Goal: Task Accomplishment & Management: Use online tool/utility

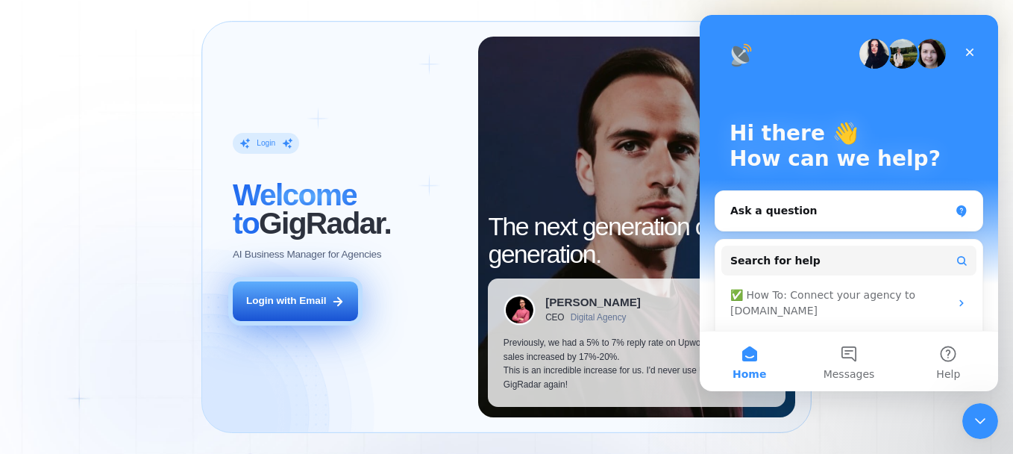
click at [278, 304] on div "Login with Email" at bounding box center [286, 301] width 80 height 14
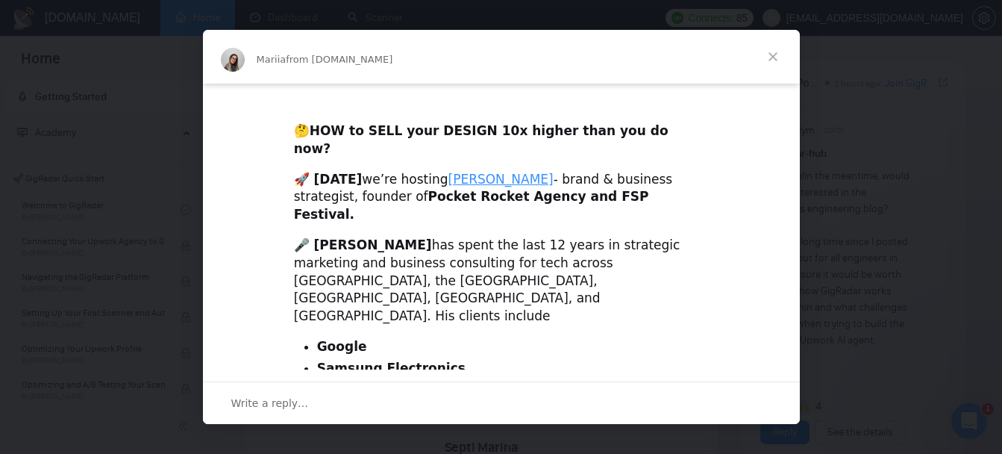
scroll to position [340, 0]
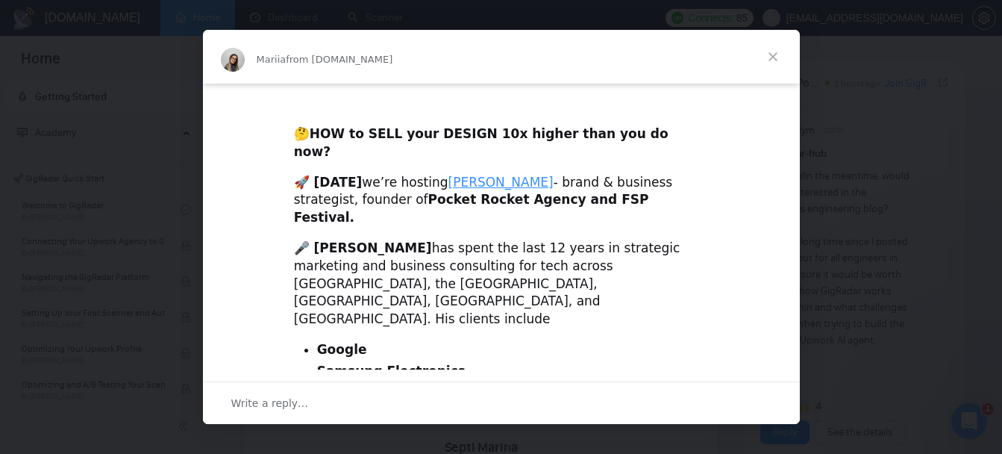
click at [777, 54] on span "Close" at bounding box center [773, 57] width 54 height 54
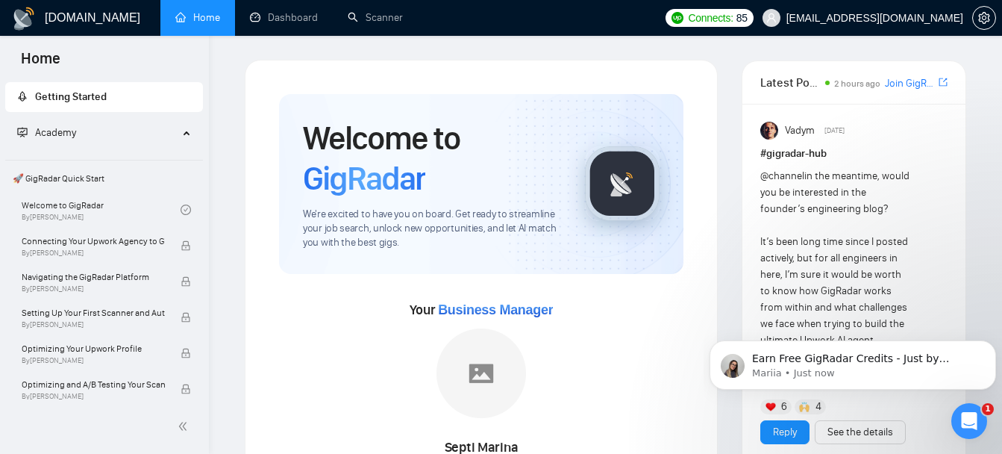
scroll to position [0, 0]
click at [283, 24] on link "Dashboard" at bounding box center [284, 17] width 68 height 13
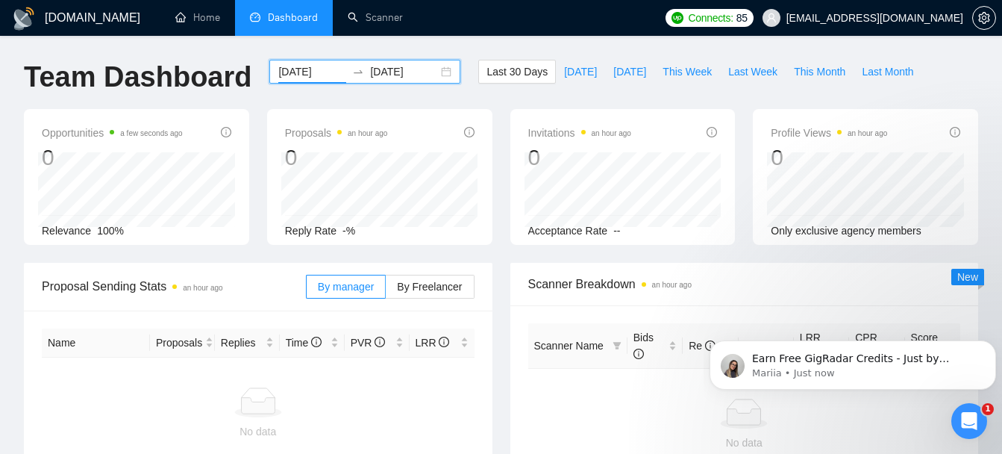
click at [332, 70] on input "[DATE]" at bounding box center [312, 71] width 68 height 16
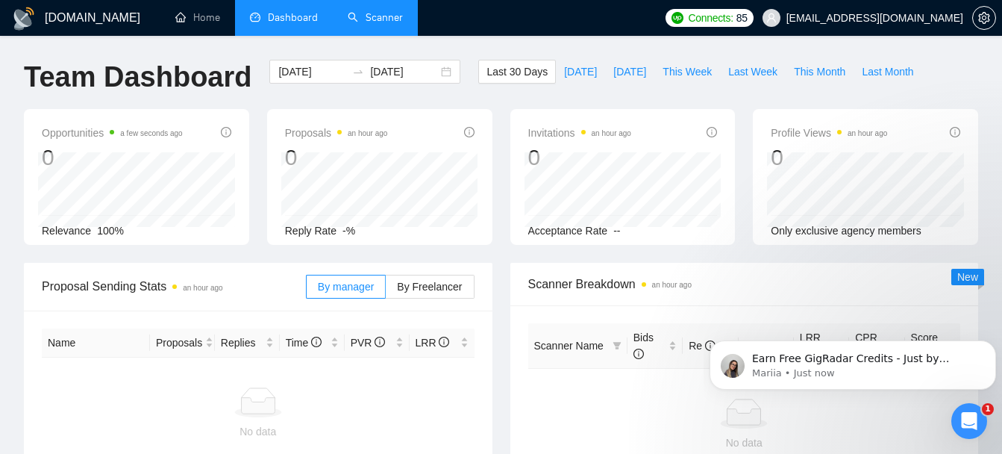
click at [387, 16] on link "Scanner" at bounding box center [375, 17] width 55 height 13
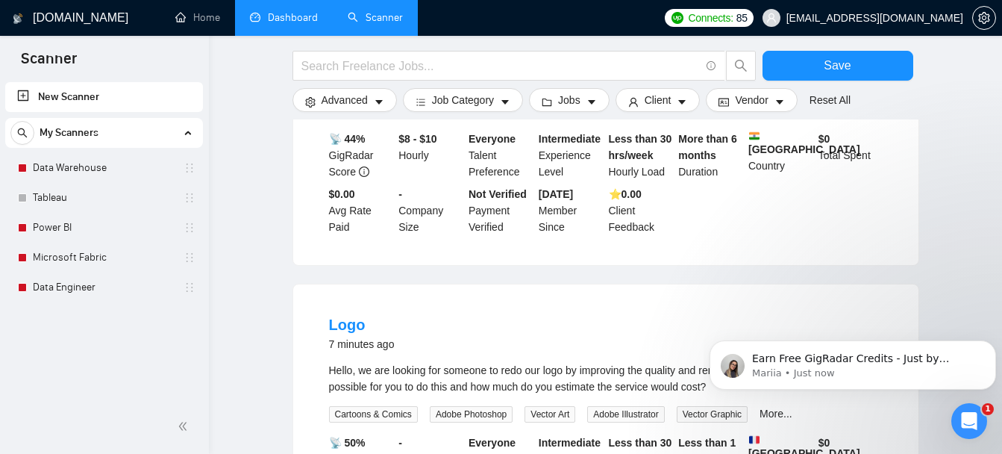
scroll to position [939, 0]
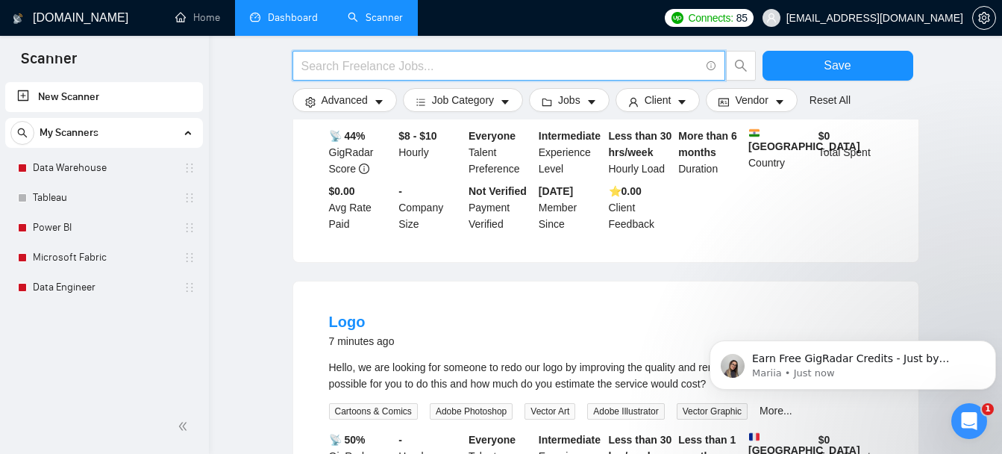
click at [392, 69] on input "text" at bounding box center [500, 66] width 398 height 19
type input "Data Warehouse"
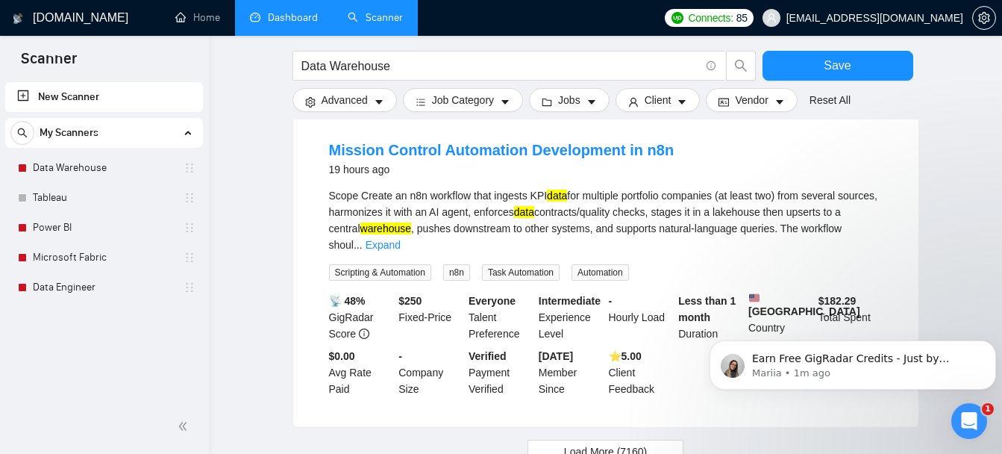
scroll to position [1573, 0]
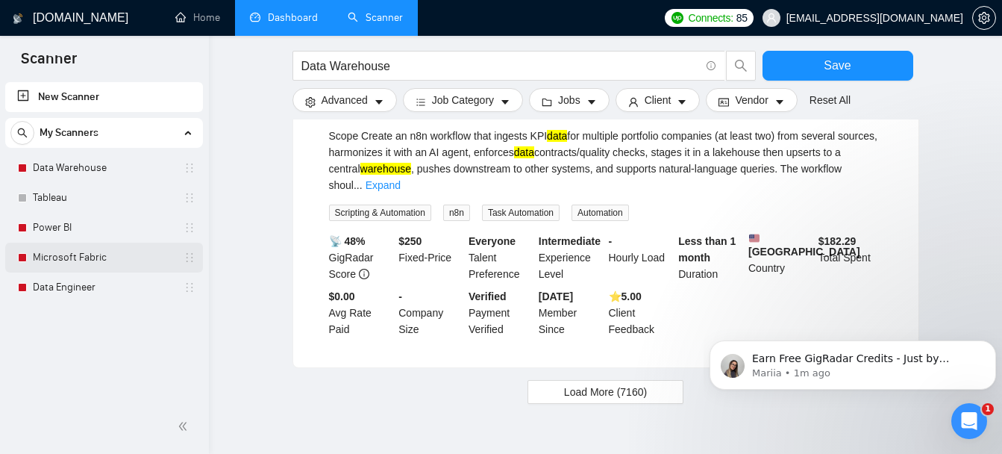
click at [54, 256] on link "Microsoft Fabric" at bounding box center [104, 258] width 142 height 30
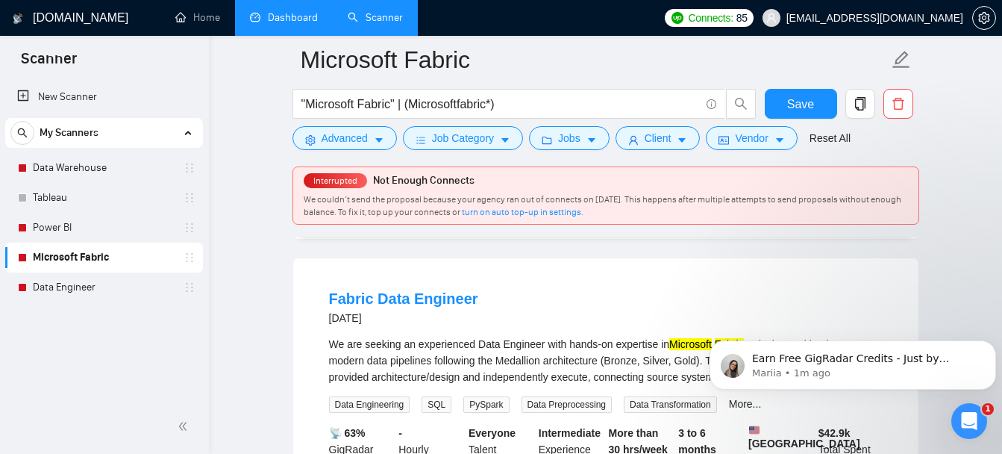
scroll to position [1136, 0]
click at [408, 290] on link "Fabric Data Engineer" at bounding box center [403, 298] width 149 height 16
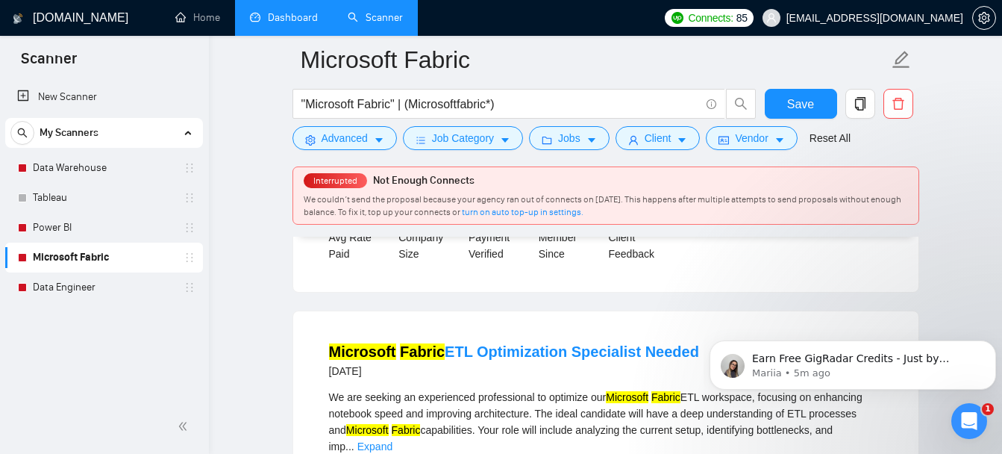
scroll to position [1759, 0]
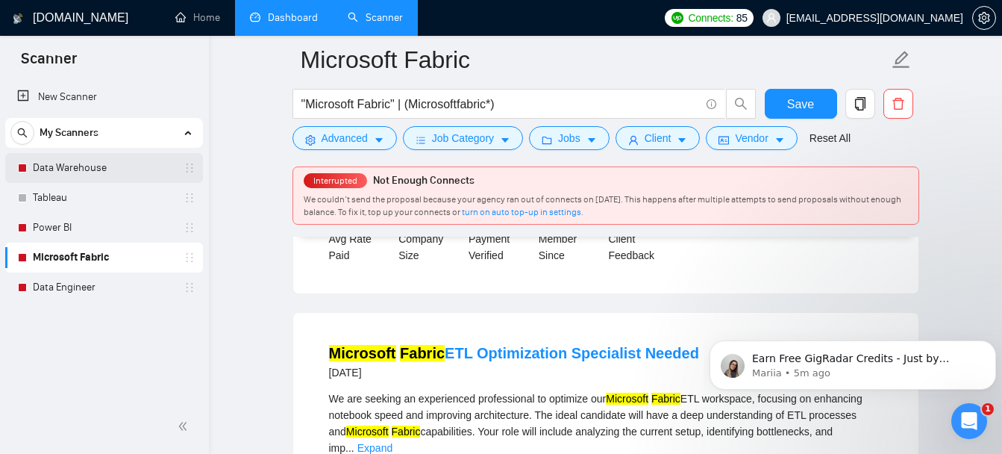
click at [92, 169] on link "Data Warehouse" at bounding box center [104, 168] width 142 height 30
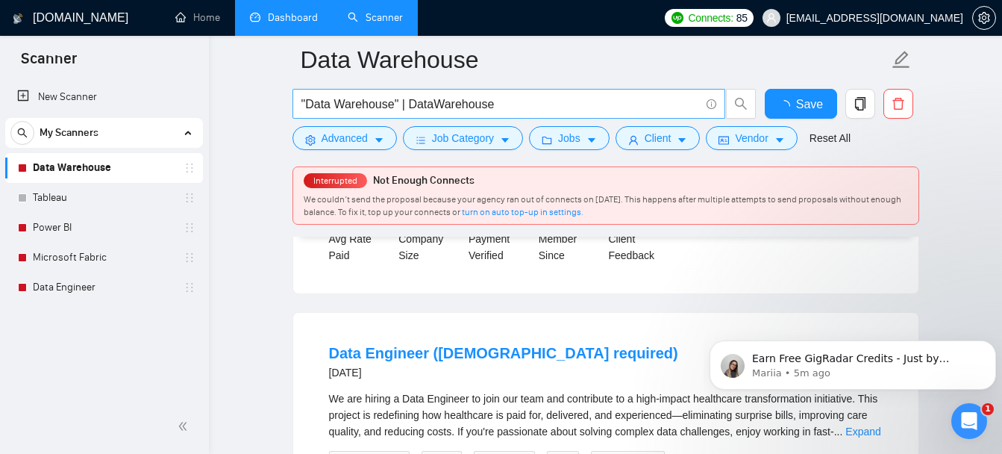
scroll to position [1759, 0]
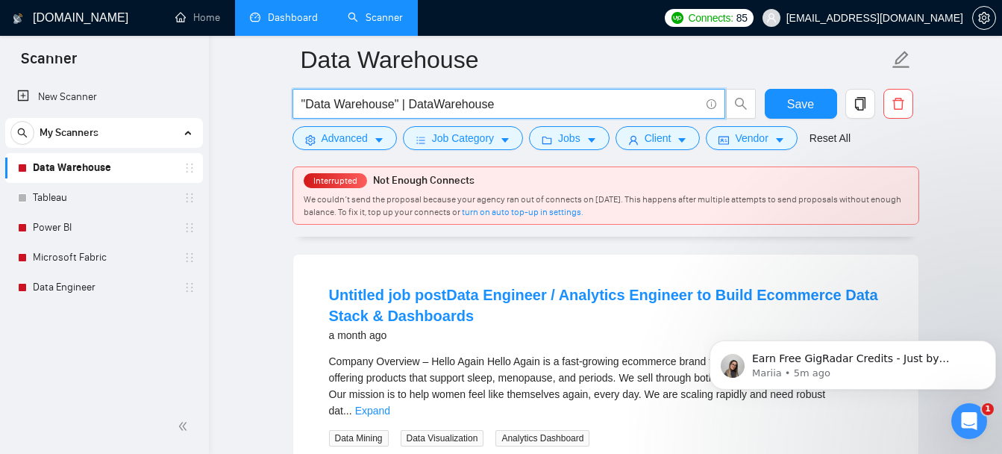
click at [509, 102] on input ""Data Warehouse" | DataWarehouse" at bounding box center [500, 104] width 398 height 19
drag, startPoint x: 510, startPoint y: 104, endPoint x: 286, endPoint y: 106, distance: 223.9
click at [286, 106] on main "Data Warehouse "Data Warehouse" | DataWarehouse Save Advanced Job Category Jobs…" at bounding box center [605, 140] width 745 height 3679
click at [516, 106] on input ""Data Warehouse" | DataWarehouse" at bounding box center [500, 104] width 398 height 19
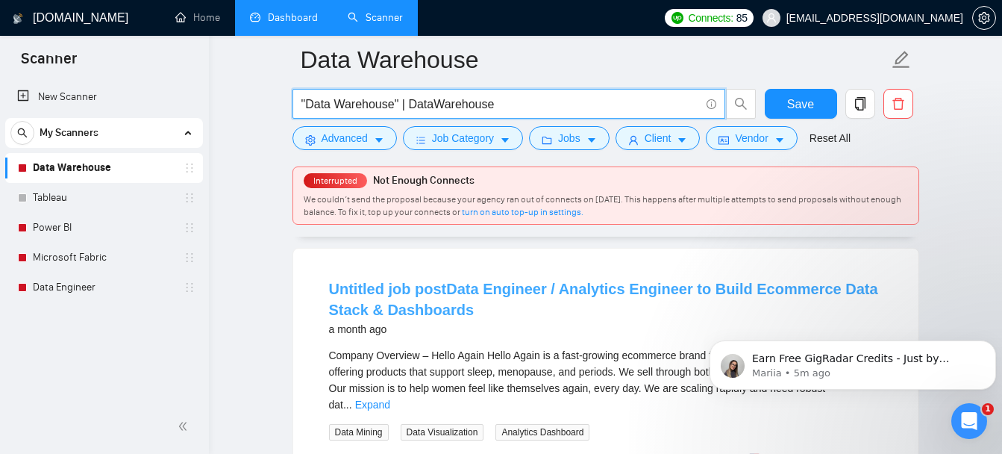
scroll to position [1766, 0]
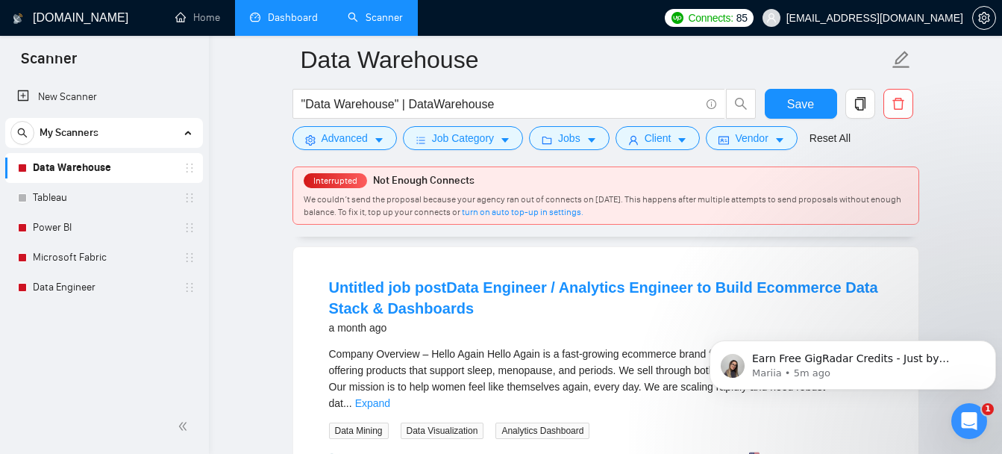
click at [486, 296] on h4 "Untitled job postData Engineer / Analytics Engineer to Build Ecommerce Data Sta…" at bounding box center [606, 298] width 554 height 42
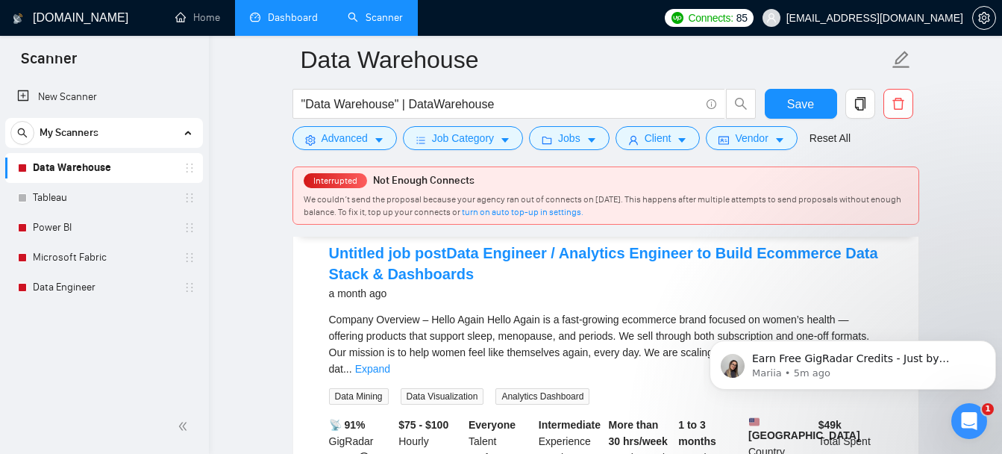
scroll to position [1801, 0]
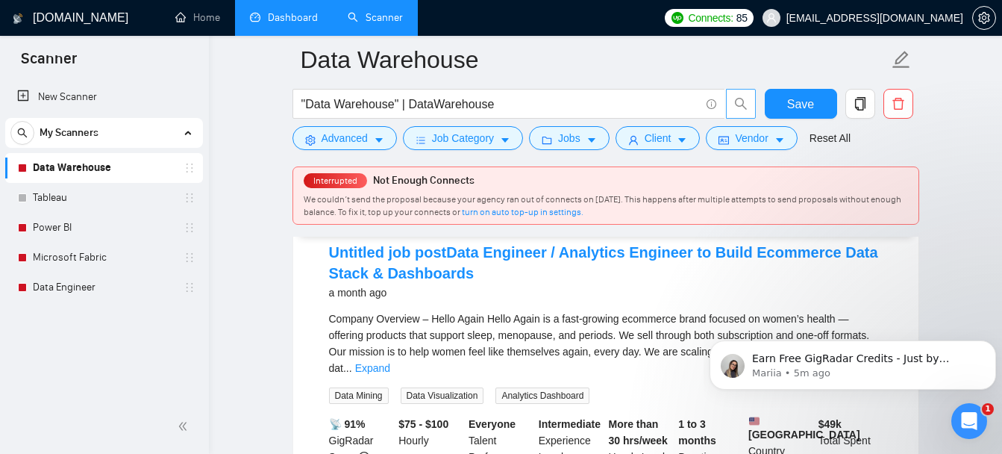
click at [741, 99] on icon "search" at bounding box center [740, 104] width 12 height 12
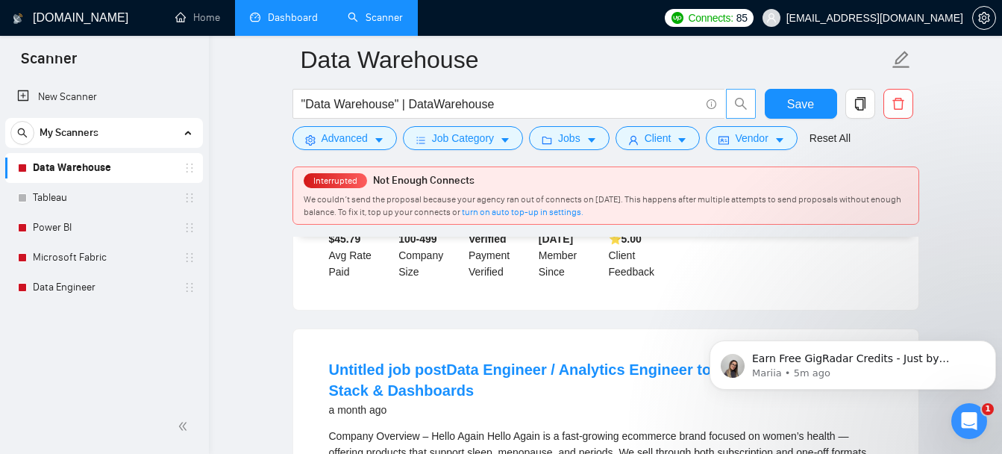
scroll to position [1659, 0]
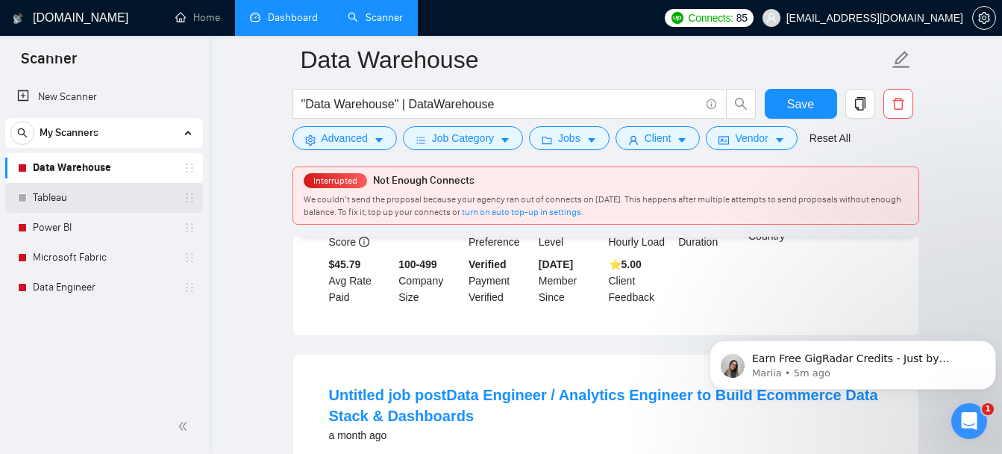
click at [57, 201] on link "Tableau" at bounding box center [104, 198] width 142 height 30
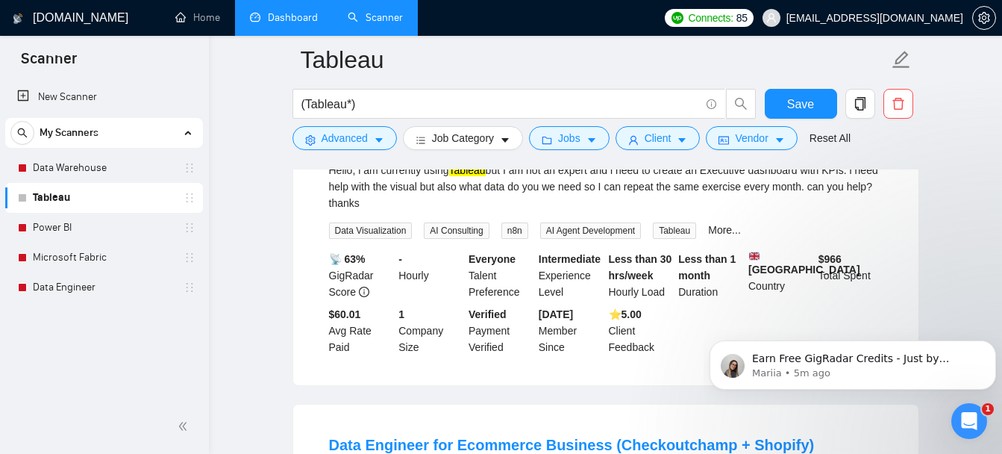
scroll to position [549, 0]
click at [146, 204] on link "Tableau" at bounding box center [104, 198] width 142 height 30
click at [337, 141] on span "Advanced" at bounding box center [345, 138] width 46 height 16
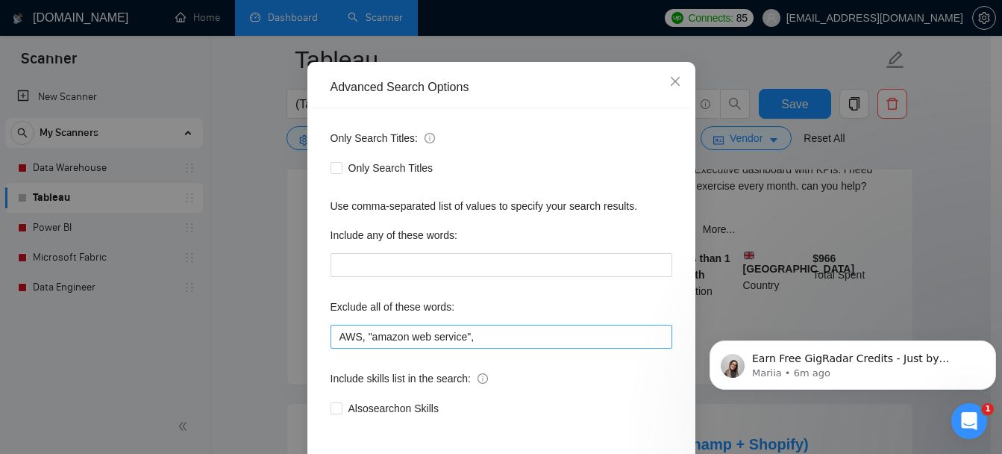
scroll to position [96, 0]
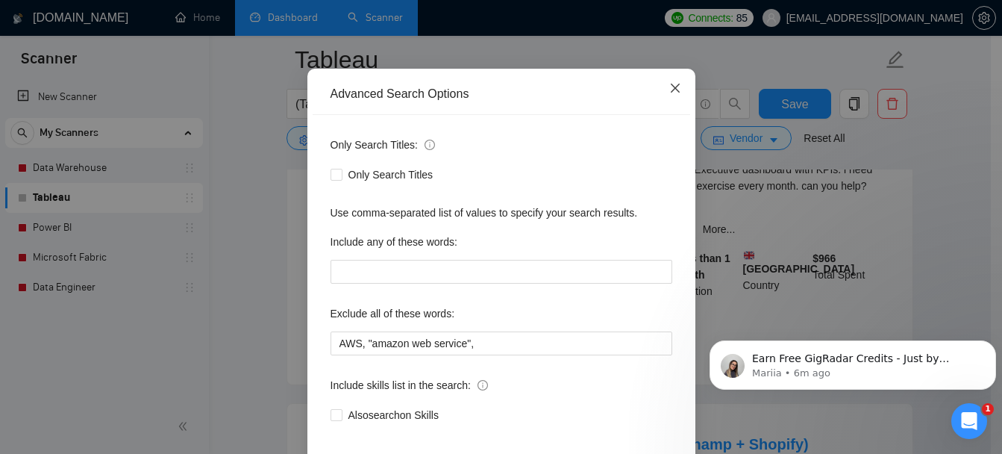
click at [669, 93] on icon "close" at bounding box center [675, 88] width 12 height 12
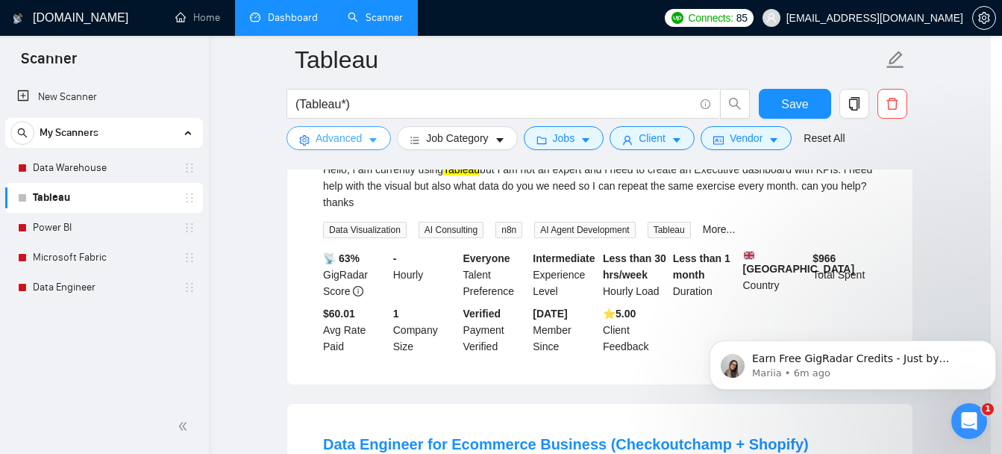
scroll to position [0, 0]
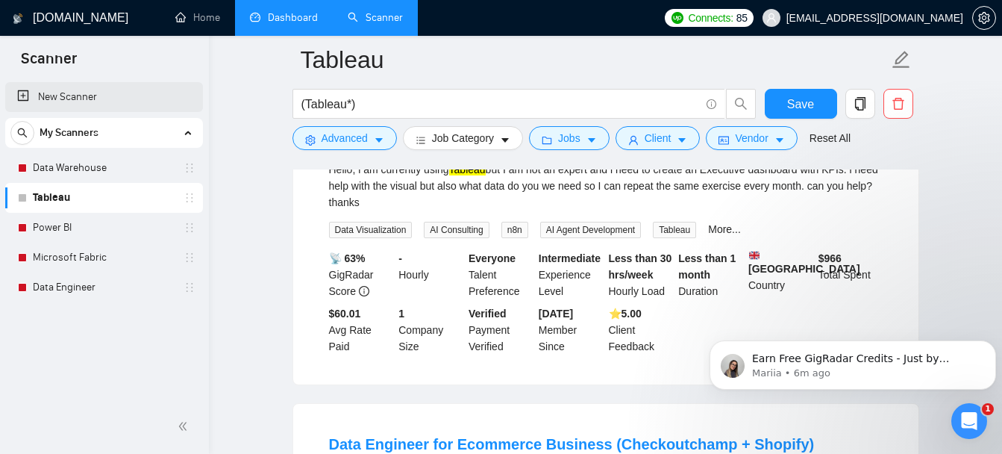
click at [82, 89] on link "New Scanner" at bounding box center [104, 97] width 174 height 30
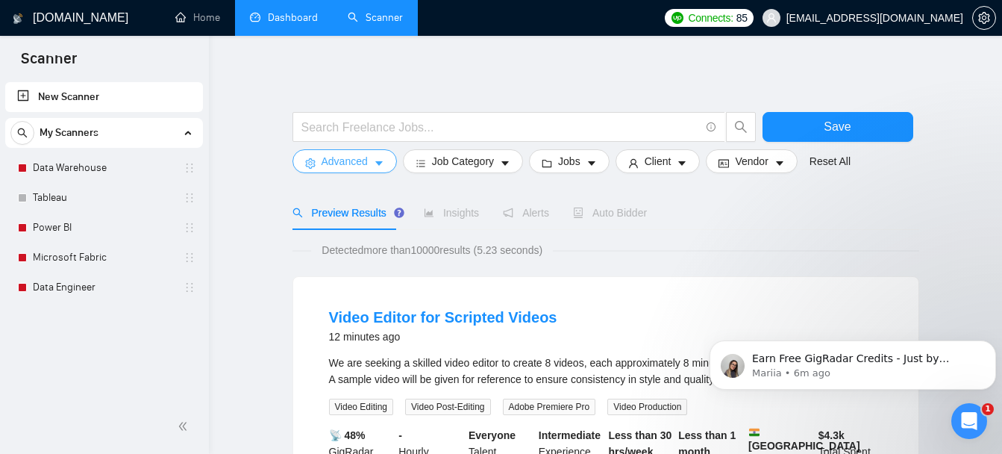
click at [371, 163] on button "Advanced" at bounding box center [345, 161] width 104 height 24
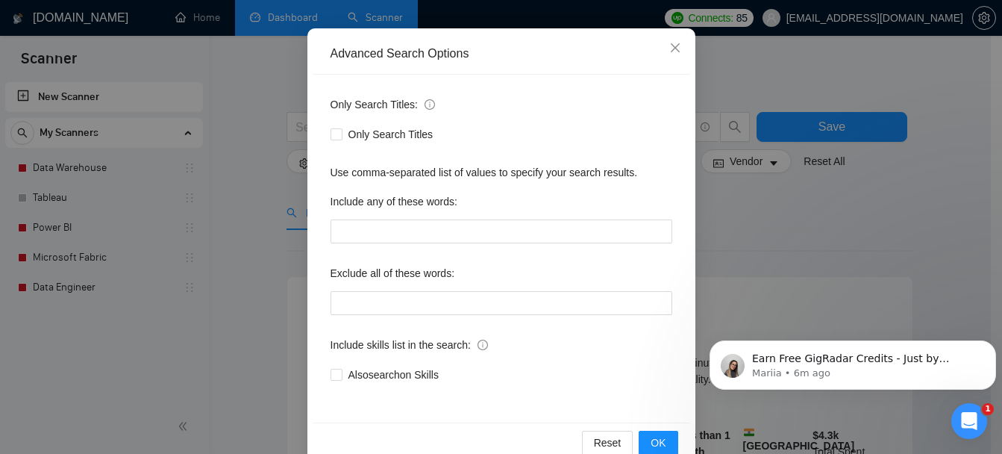
scroll to position [167, 0]
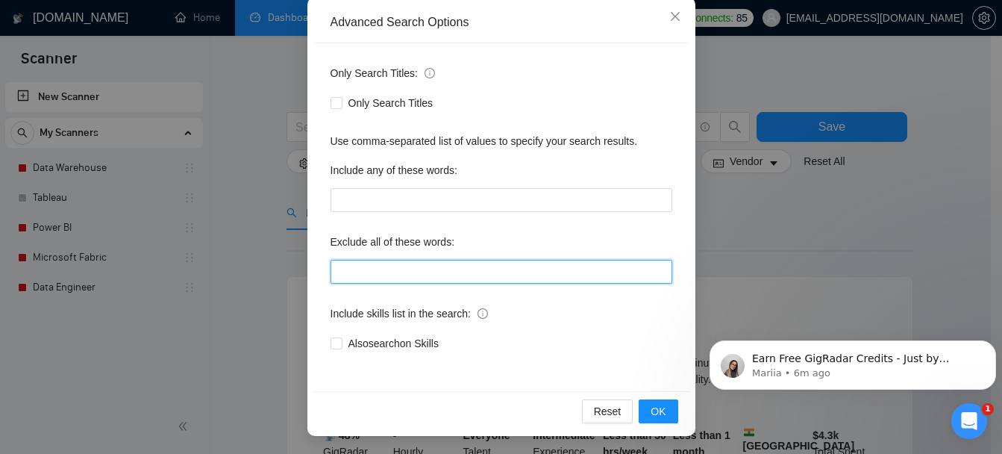
click at [375, 269] on input "text" at bounding box center [502, 272] width 342 height 24
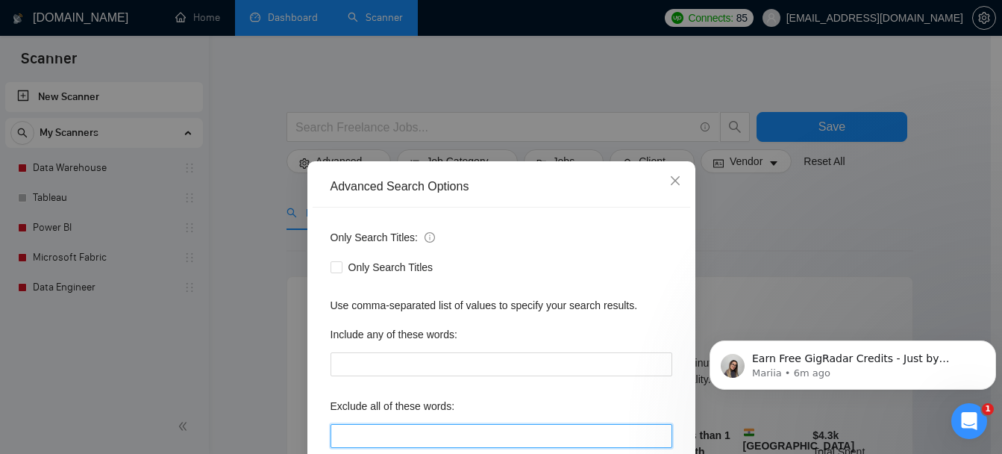
scroll to position [0, 0]
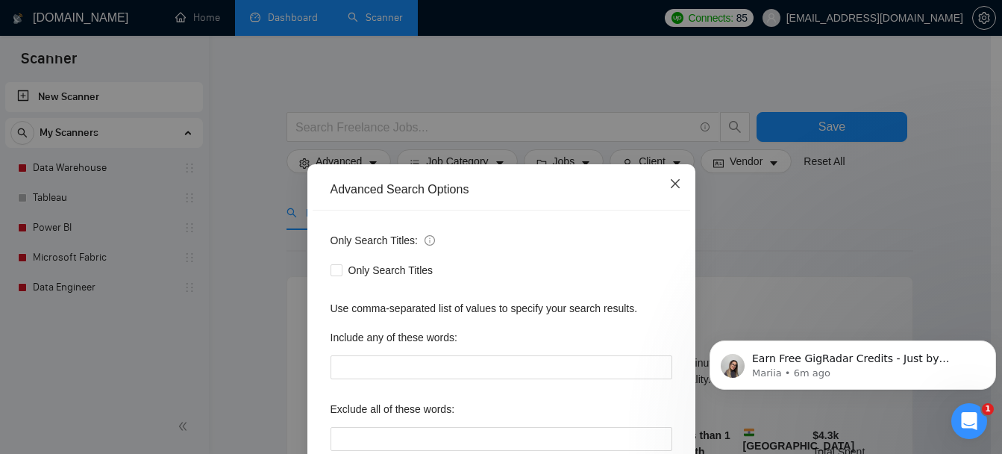
click at [663, 185] on span "Close" at bounding box center [675, 184] width 40 height 40
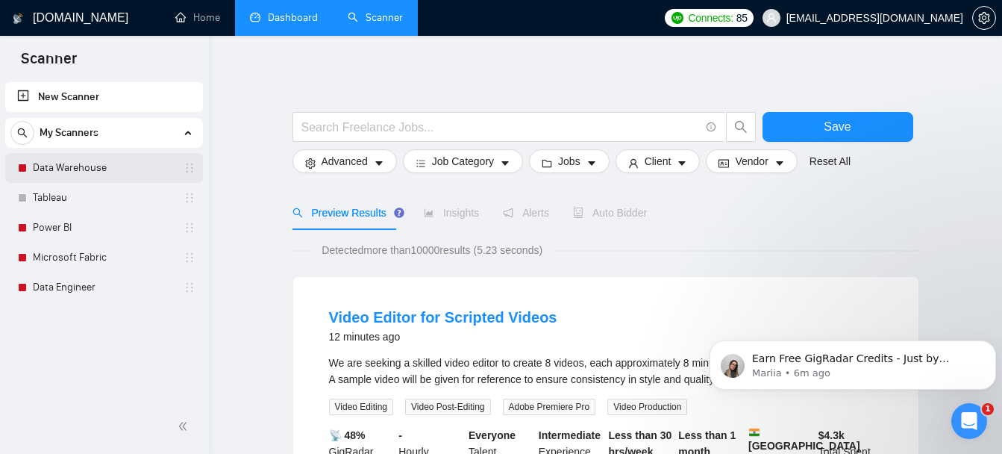
click at [57, 170] on link "Data Warehouse" at bounding box center [104, 168] width 142 height 30
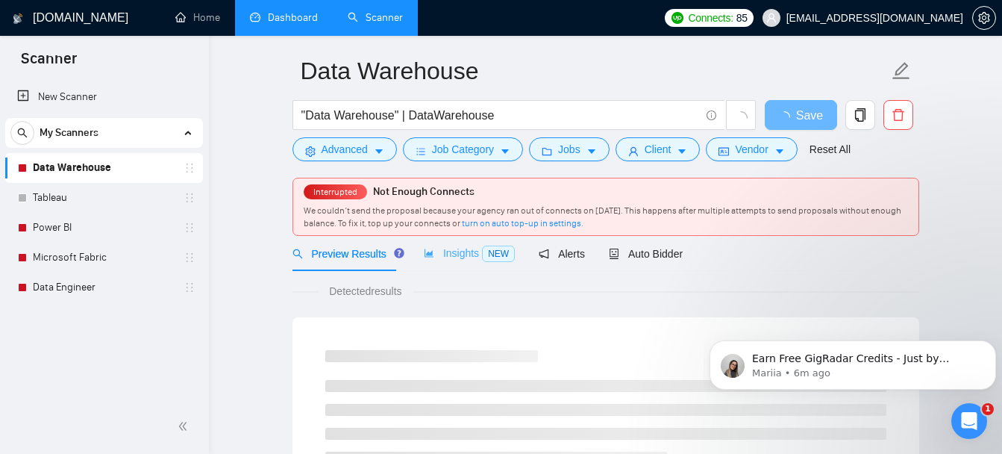
scroll to position [49, 0]
click at [791, 374] on p "Mariia • 7m ago" at bounding box center [864, 372] width 225 height 13
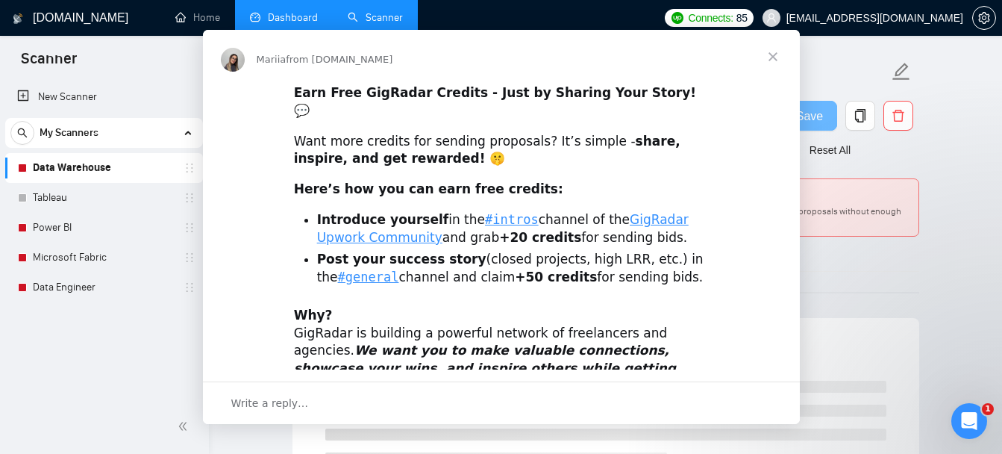
scroll to position [0, 0]
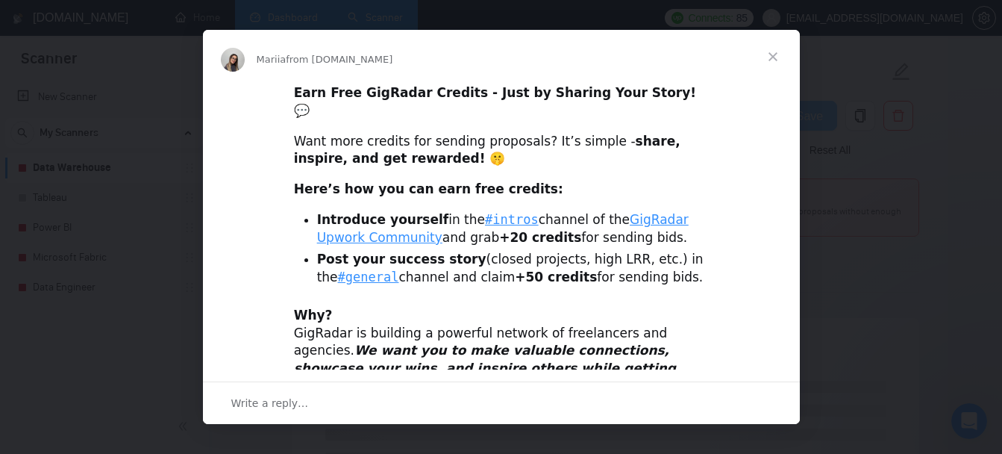
click at [769, 59] on span "Close" at bounding box center [773, 57] width 54 height 54
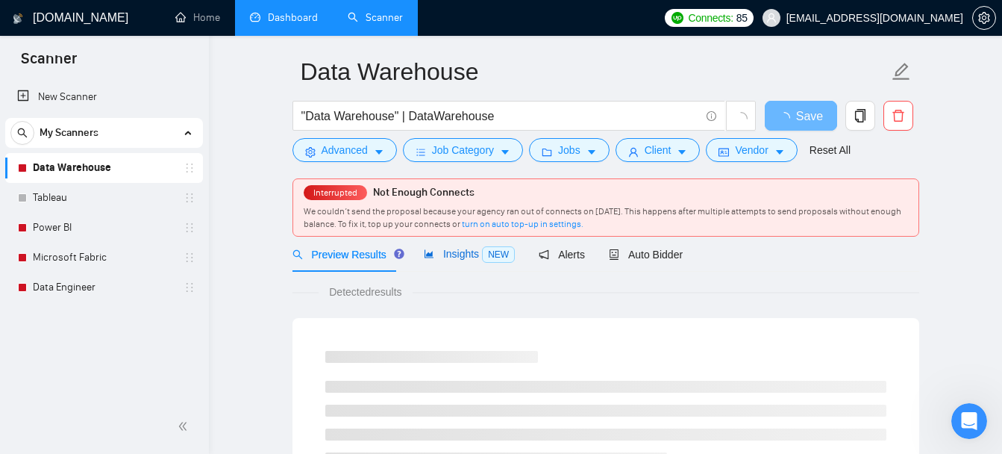
click at [457, 261] on div "Insights NEW" at bounding box center [469, 254] width 91 height 17
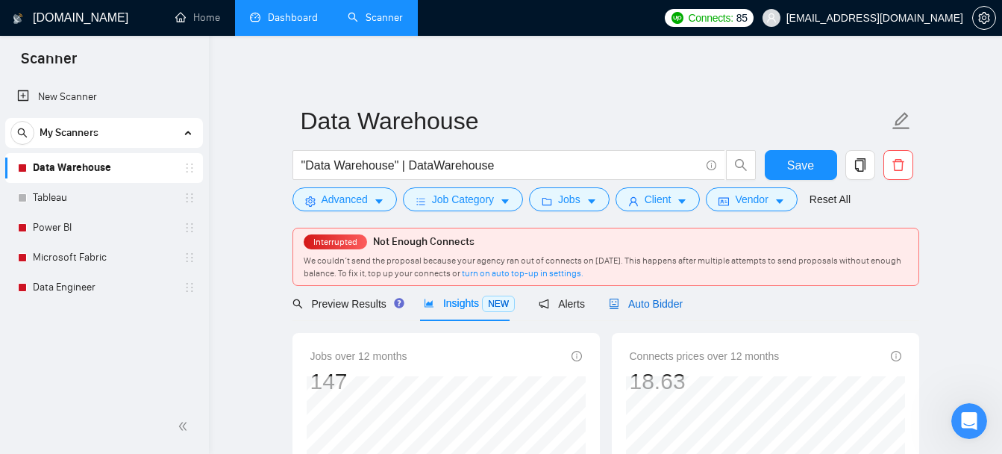
click at [640, 300] on span "Auto Bidder" at bounding box center [646, 304] width 74 height 12
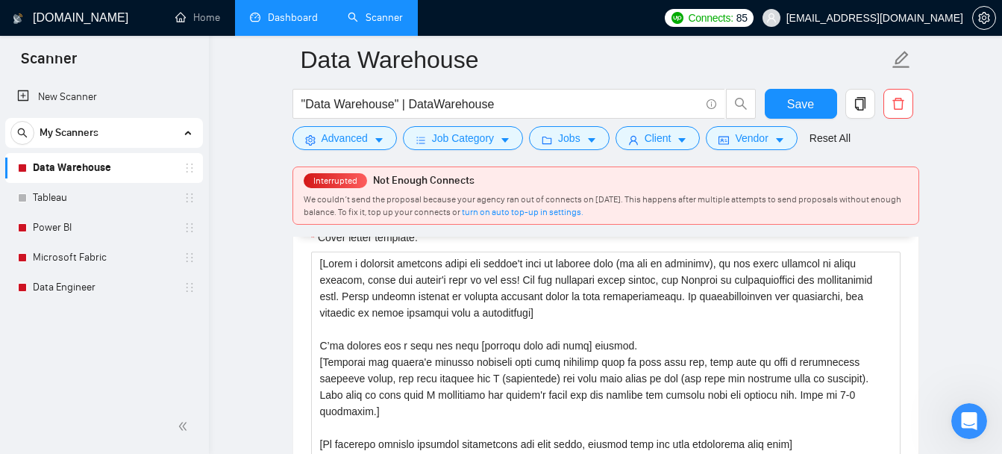
scroll to position [1647, 0]
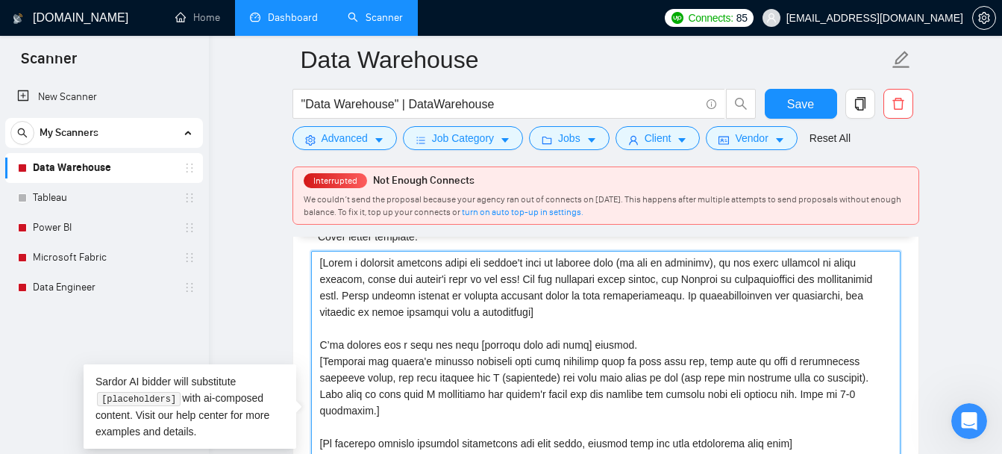
click at [354, 300] on textarea "Cover letter template:" at bounding box center [606, 419] width 590 height 336
click at [556, 318] on textarea "Cover letter template:" at bounding box center [606, 419] width 590 height 336
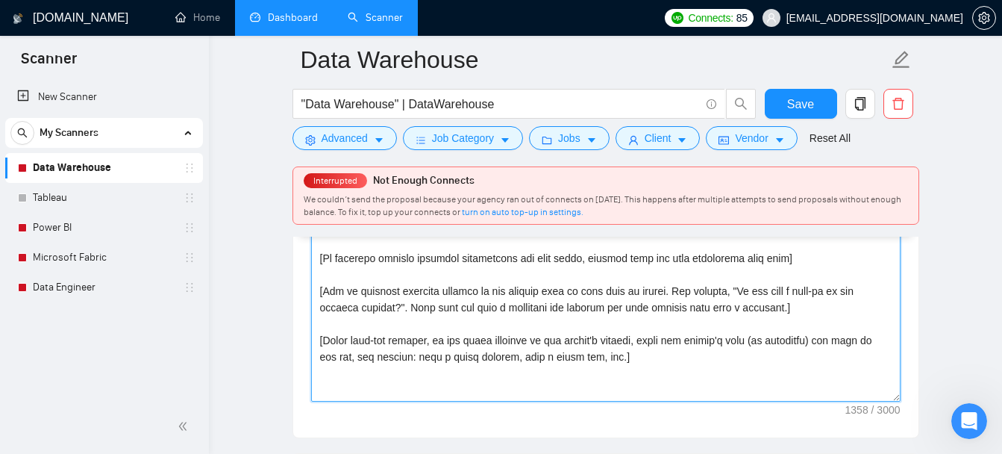
scroll to position [1833, 0]
drag, startPoint x: 621, startPoint y: 337, endPoint x: 380, endPoint y: 296, distance: 244.5
click at [380, 296] on textarea "Cover letter template:" at bounding box center [606, 233] width 590 height 336
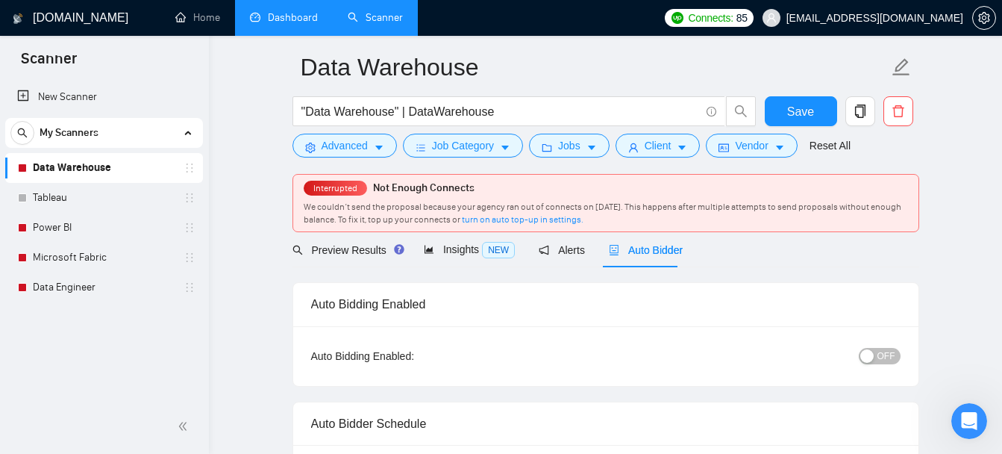
scroll to position [0, 0]
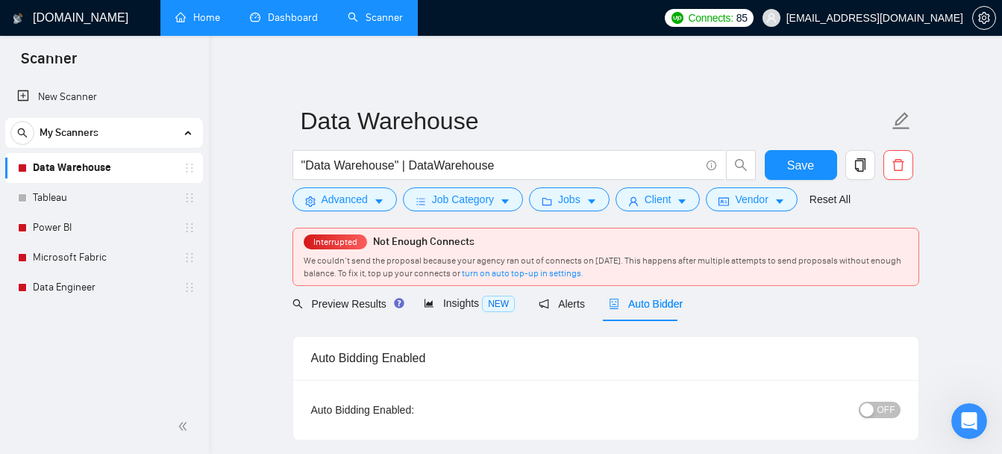
click at [194, 11] on link "Home" at bounding box center [197, 17] width 45 height 13
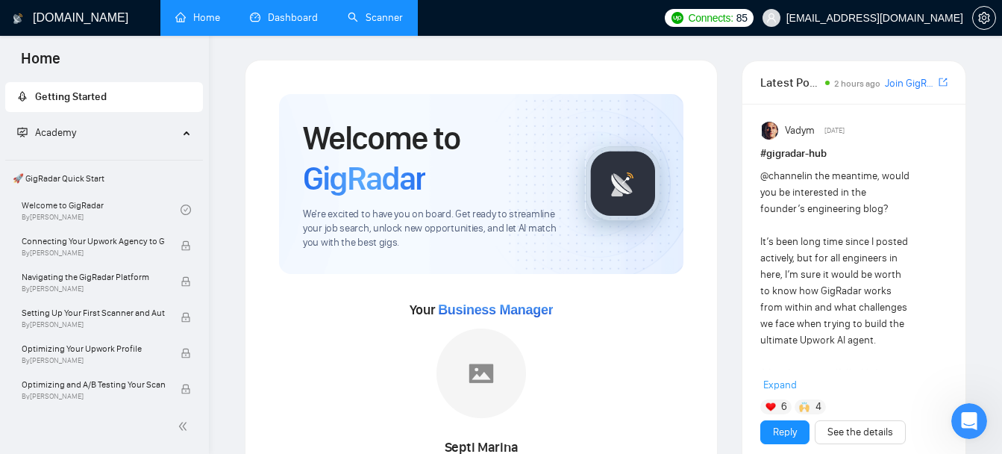
click at [278, 23] on link "Dashboard" at bounding box center [284, 17] width 68 height 13
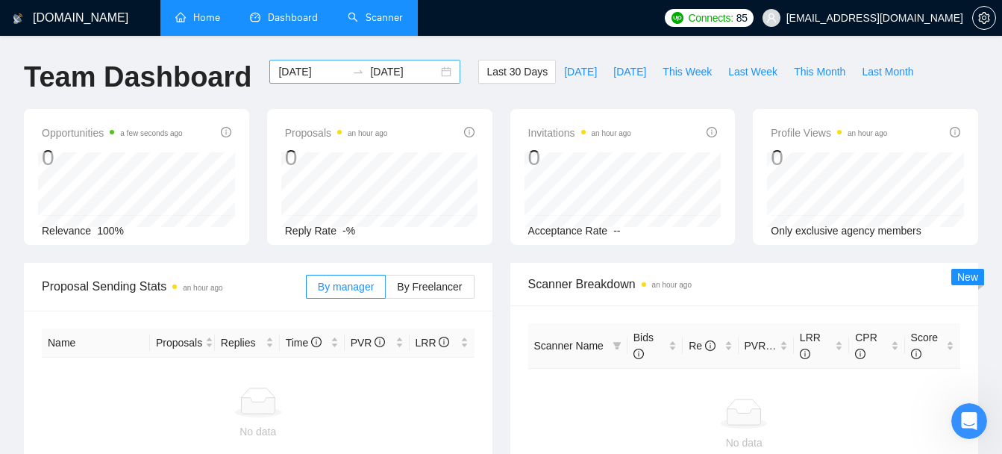
click at [408, 81] on div "[DATE] [DATE]" at bounding box center [364, 72] width 191 height 24
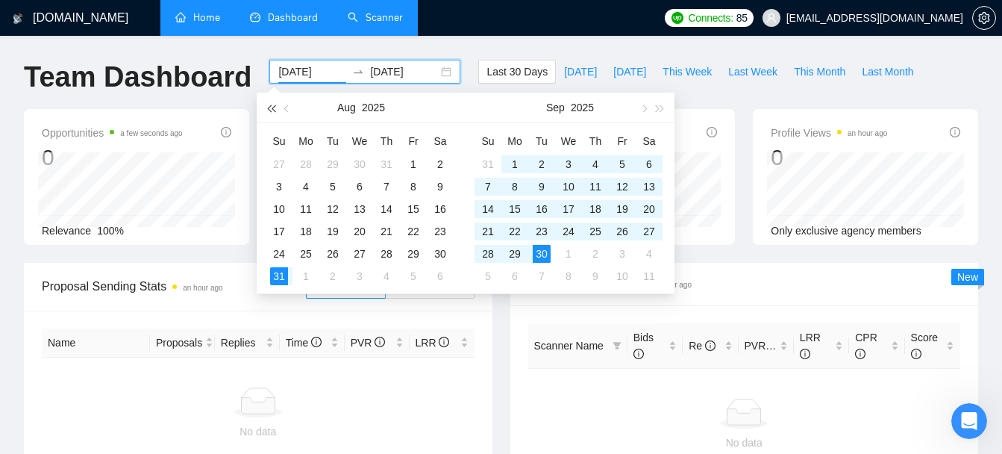
click at [274, 107] on span "button" at bounding box center [270, 107] width 7 height 7
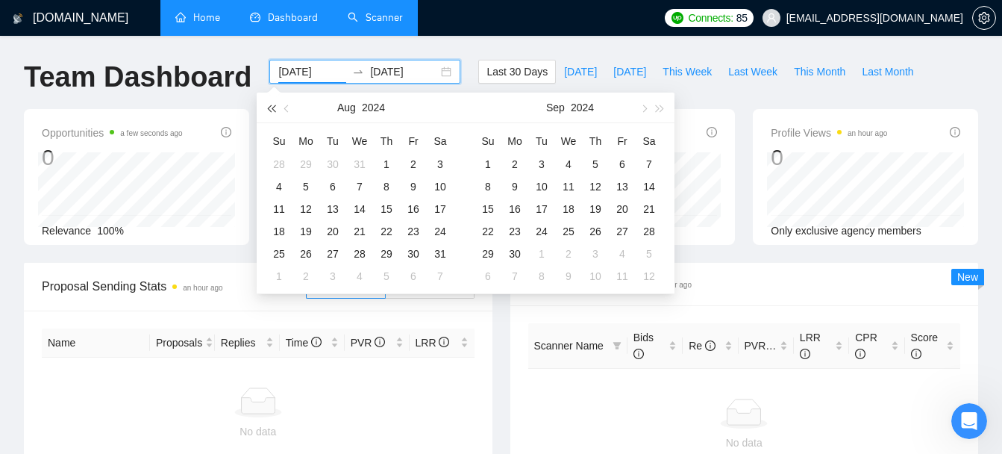
click at [274, 107] on span "button" at bounding box center [270, 107] width 7 height 7
click at [663, 108] on span "button" at bounding box center [660, 107] width 7 height 7
type input "[DATE]"
click at [381, 166] on div "1" at bounding box center [387, 164] width 18 height 18
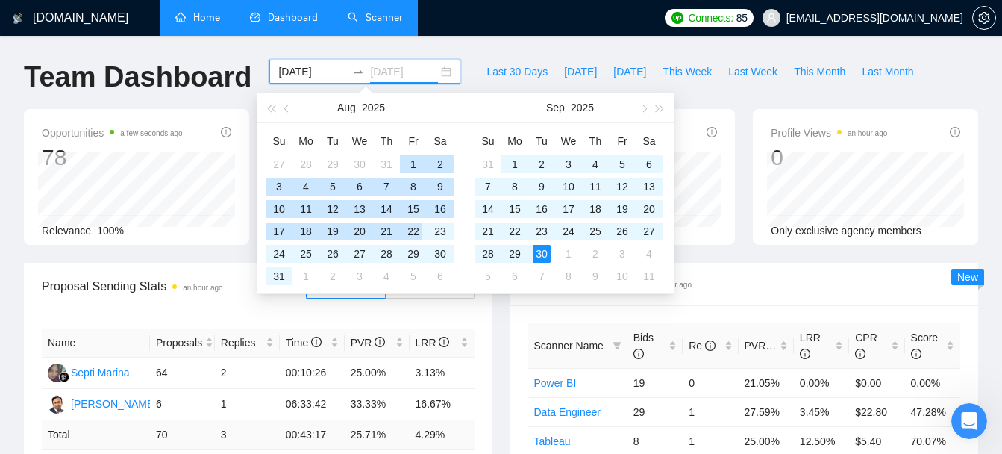
type input "[DATE]"
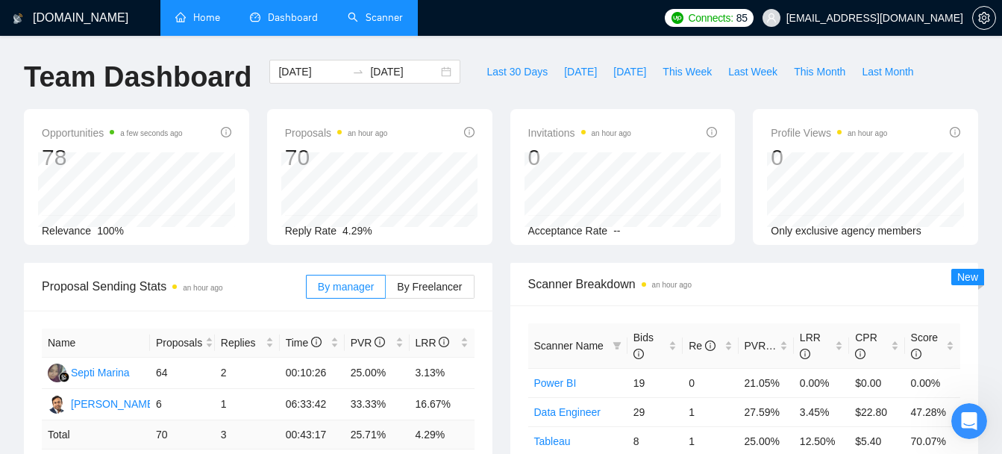
click at [54, 258] on div "Opportunities a few seconds ago 78 Relevance 100% Proposals an hour ago 70 Repl…" at bounding box center [501, 186] width 972 height 154
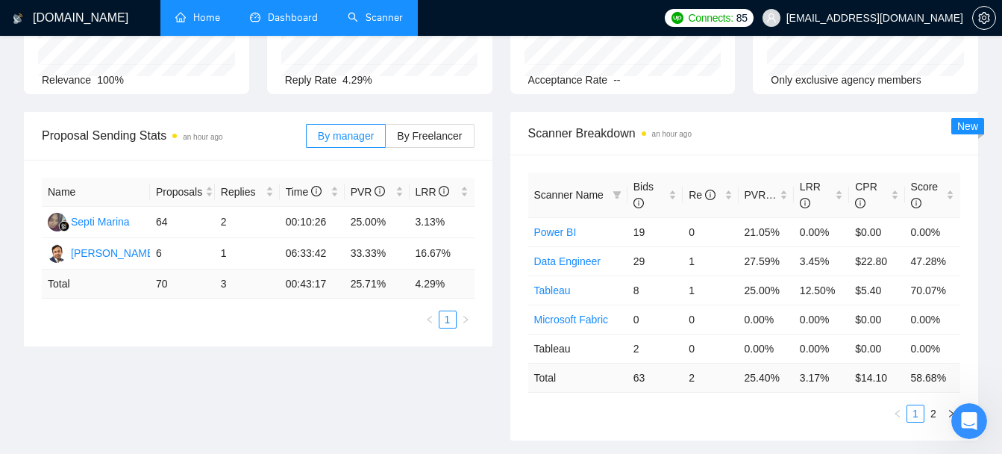
scroll to position [152, 0]
drag, startPoint x: 154, startPoint y: 217, endPoint x: 181, endPoint y: 217, distance: 26.1
click at [181, 217] on td "64" at bounding box center [182, 220] width 65 height 31
drag, startPoint x: 181, startPoint y: 217, endPoint x: 206, endPoint y: 225, distance: 26.7
click at [206, 225] on tr "Septi Marina 64 2 00:10:26 25.00% 3.13%" at bounding box center [258, 220] width 433 height 31
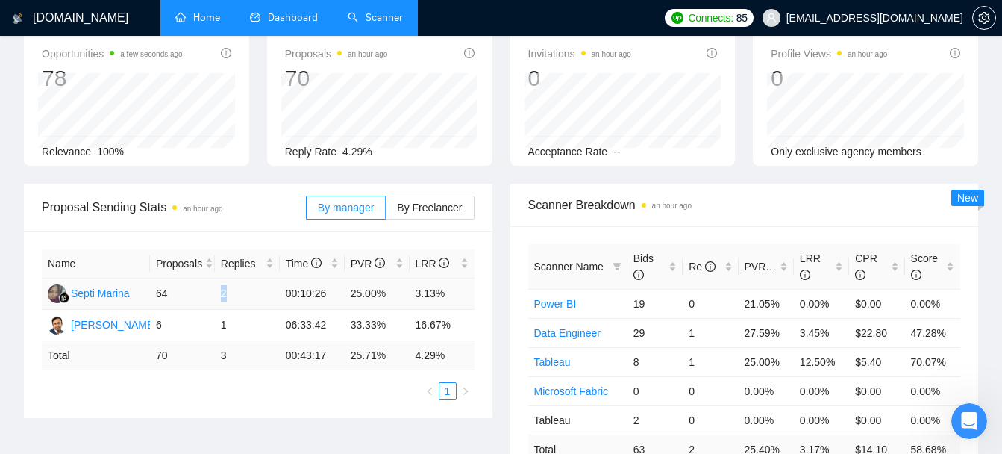
scroll to position [0, 0]
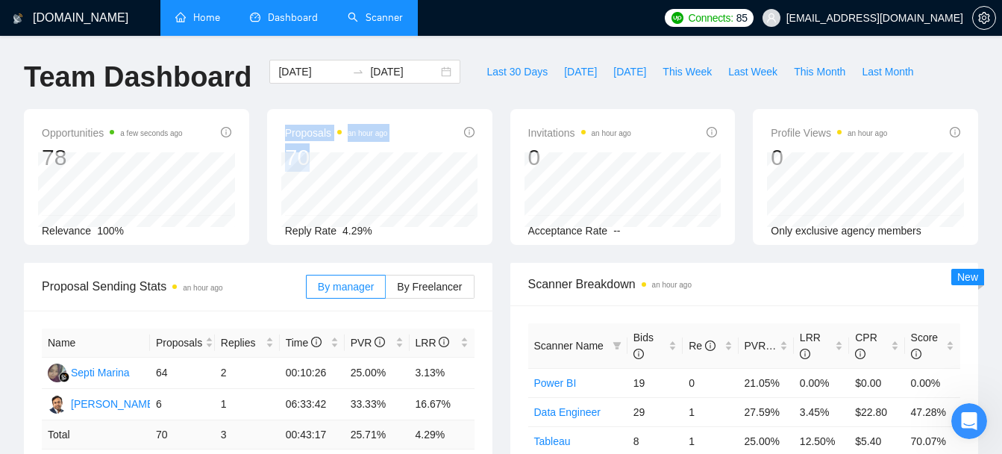
click at [450, 205] on div "Proposals an hour ago 70 [DATE] Replied 0 Reply Rate 4.29%" at bounding box center [379, 177] width 225 height 136
click at [372, 23] on link "Scanner" at bounding box center [375, 17] width 55 height 13
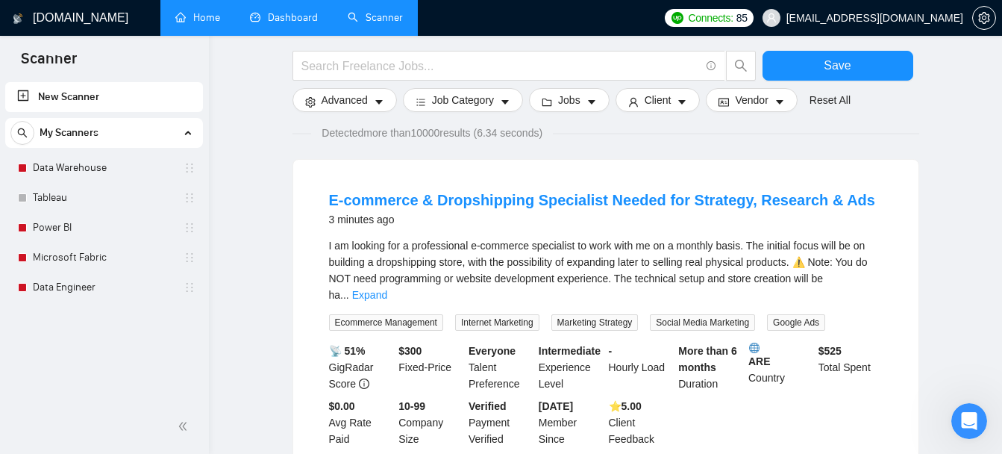
scroll to position [115, 0]
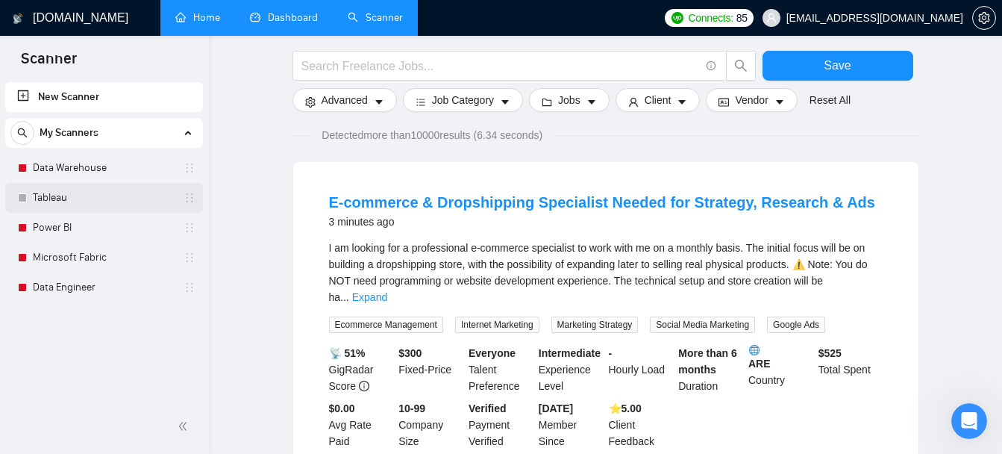
click at [89, 201] on link "Tableau" at bounding box center [104, 198] width 142 height 30
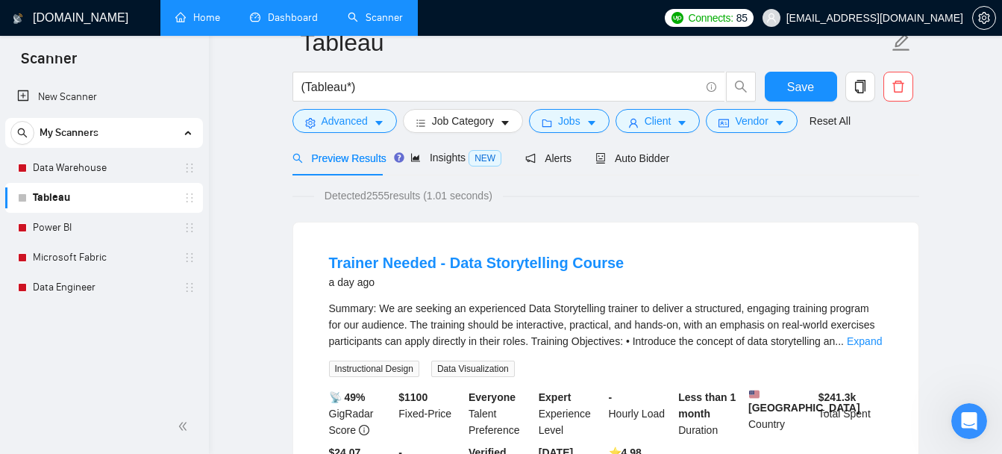
scroll to position [8, 0]
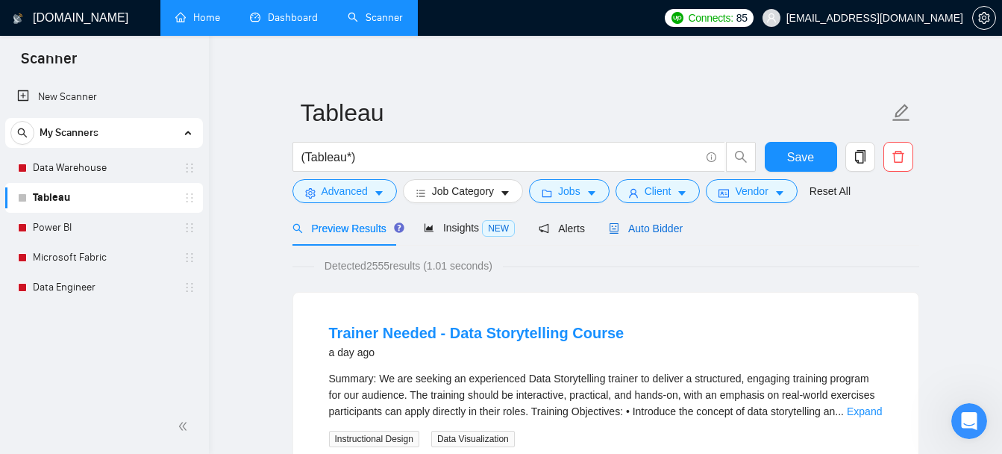
click at [634, 231] on span "Auto Bidder" at bounding box center [646, 228] width 74 height 12
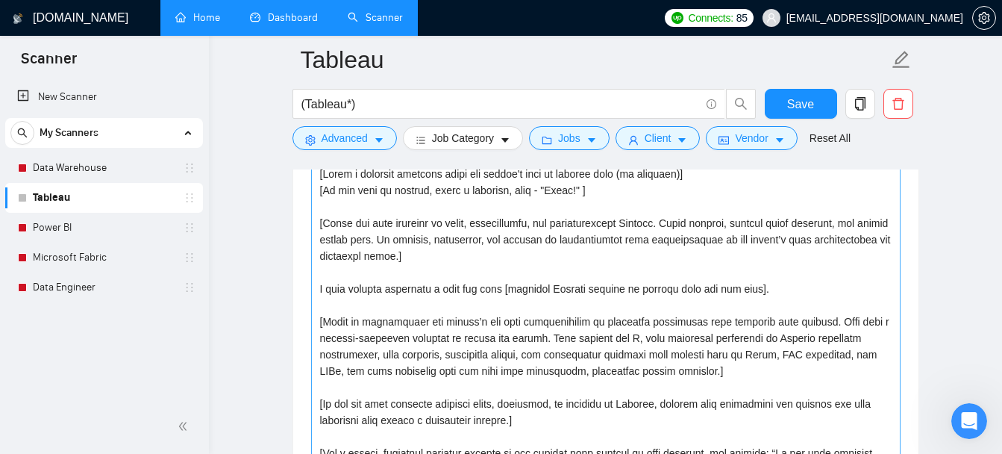
scroll to position [1693, 0]
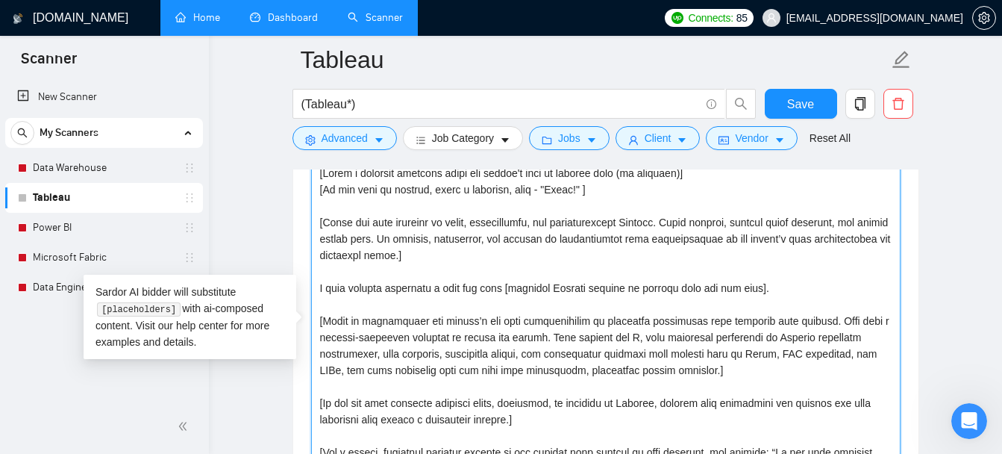
click at [394, 204] on textarea "Cover letter template:" at bounding box center [606, 329] width 590 height 336
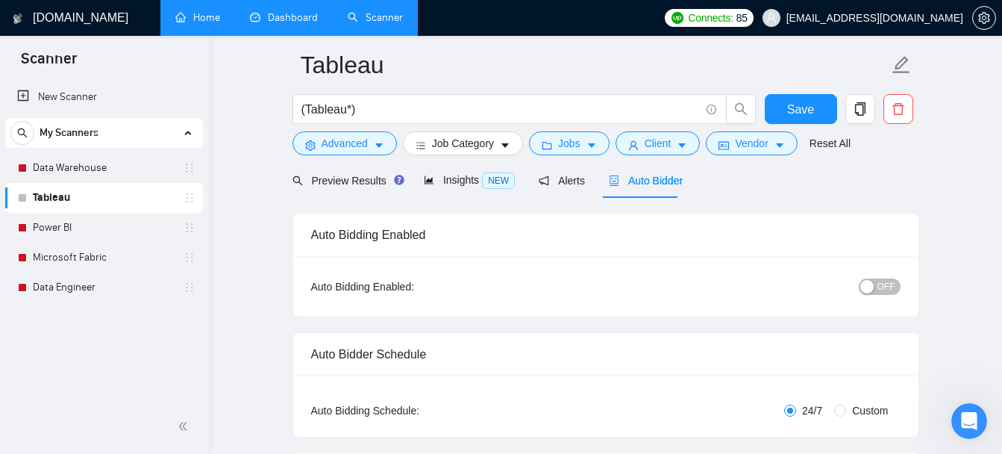
scroll to position [0, 0]
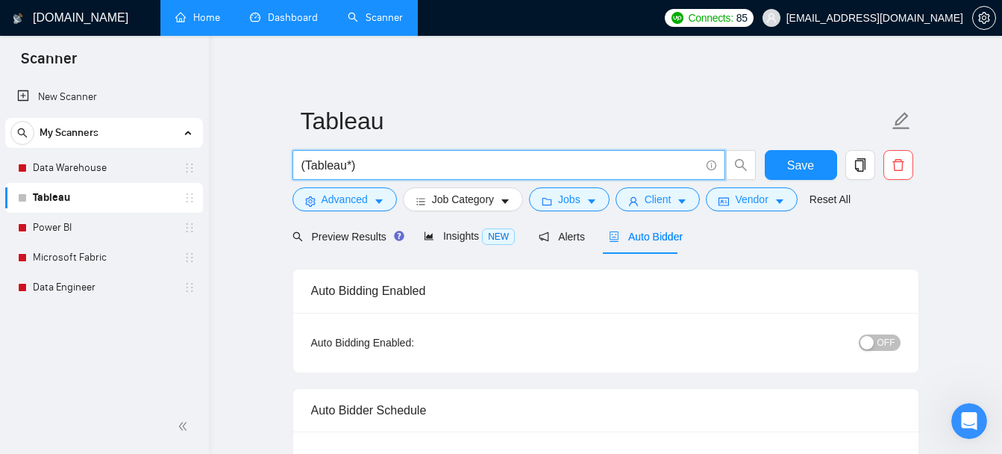
click at [377, 159] on input "(Tableau*)" at bounding box center [500, 165] width 398 height 19
click at [82, 227] on link "Power BI" at bounding box center [104, 228] width 142 height 30
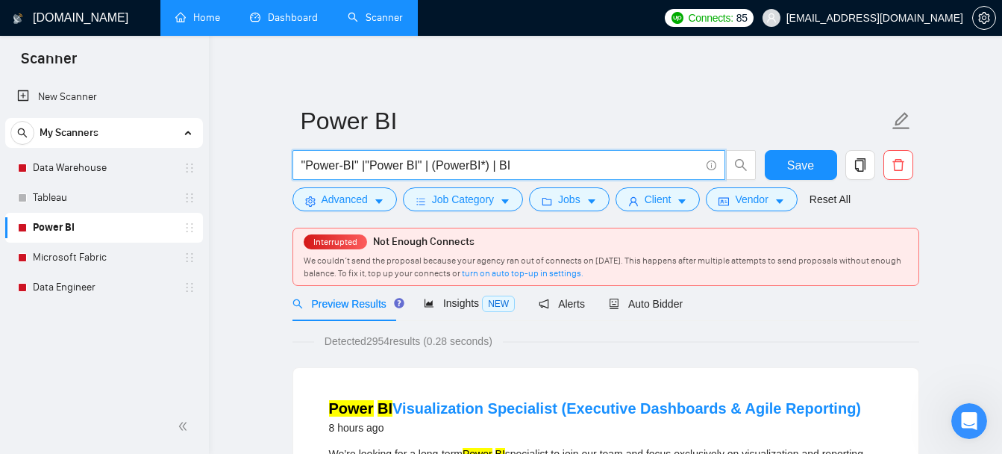
click at [524, 166] on input ""Power-BI" |"Power BI" | (PowerBI*) | BI" at bounding box center [500, 165] width 398 height 19
click at [210, 19] on link "Home" at bounding box center [197, 17] width 45 height 13
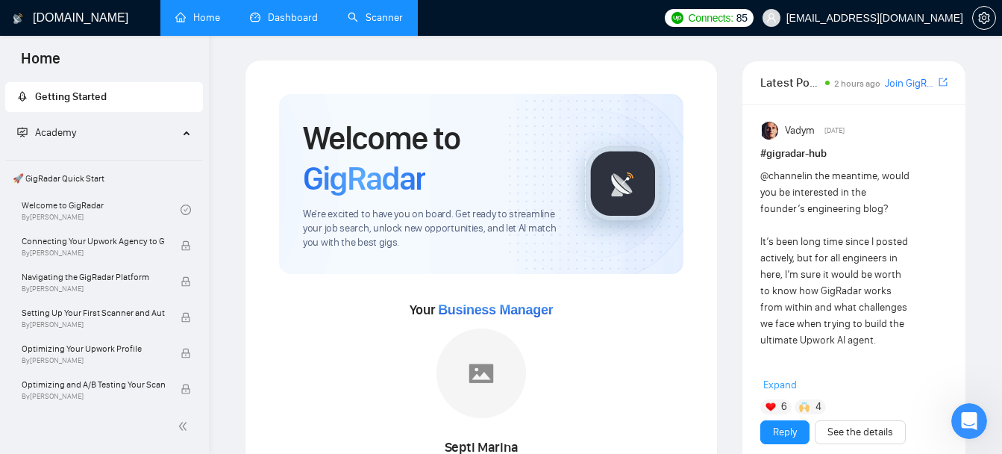
click at [362, 24] on link "Scanner" at bounding box center [375, 17] width 55 height 13
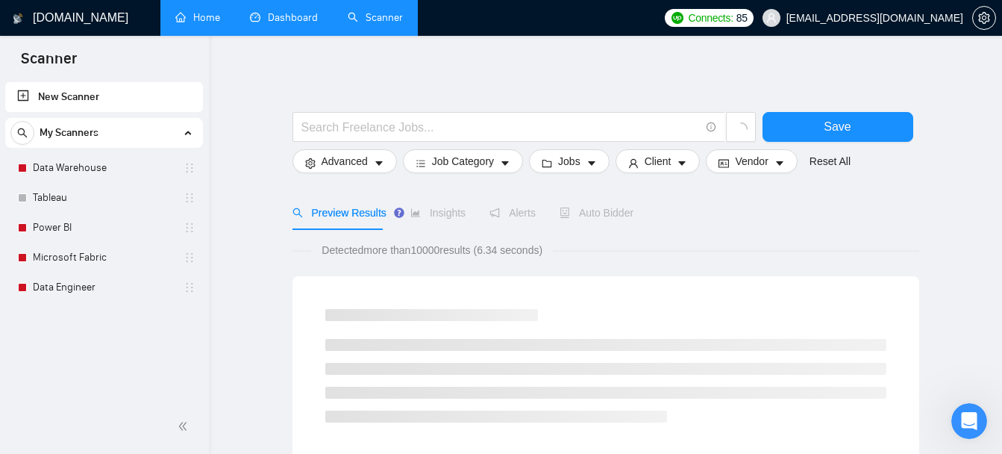
click at [266, 23] on link "Dashboard" at bounding box center [284, 17] width 68 height 13
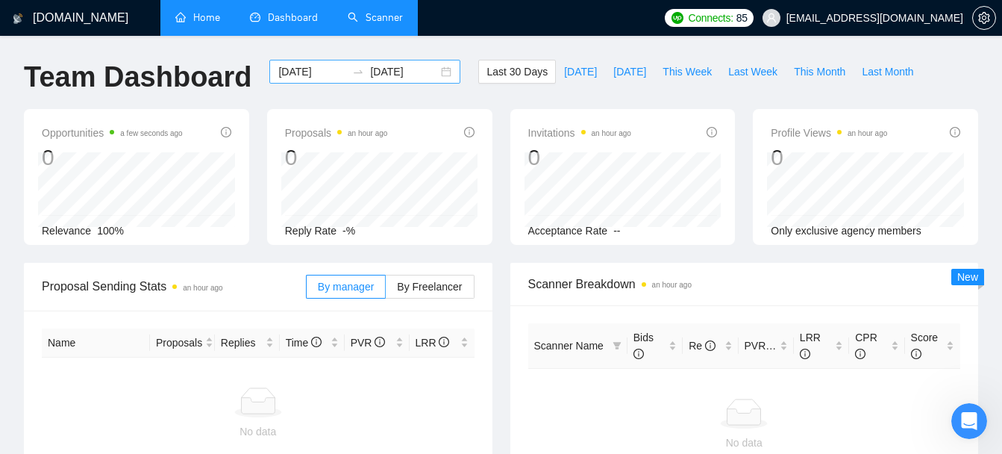
click at [352, 66] on icon "swap-right" at bounding box center [358, 72] width 12 height 12
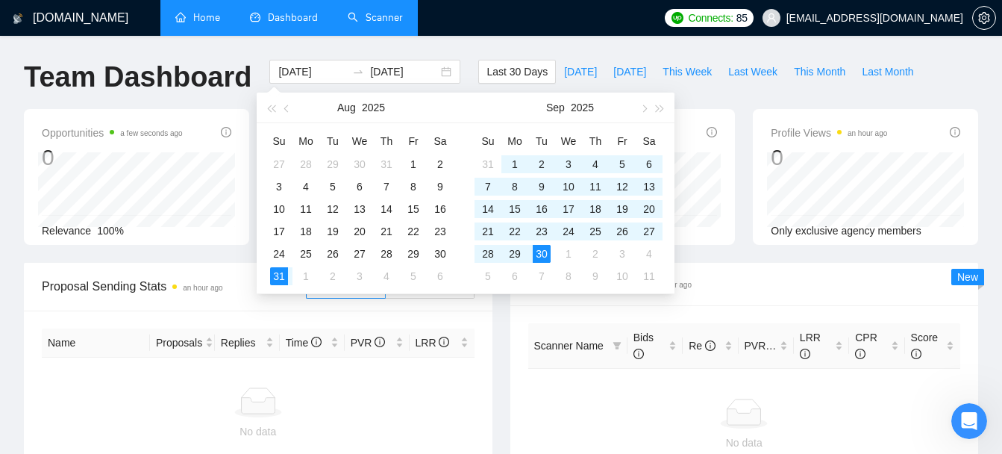
click at [353, 16] on link "Scanner" at bounding box center [375, 17] width 55 height 13
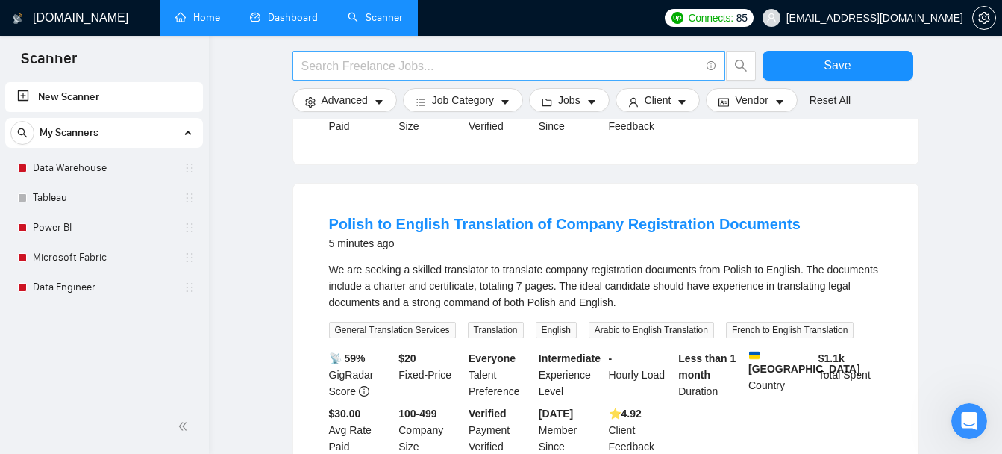
scroll to position [751, 0]
